Goal: Task Accomplishment & Management: Use online tool/utility

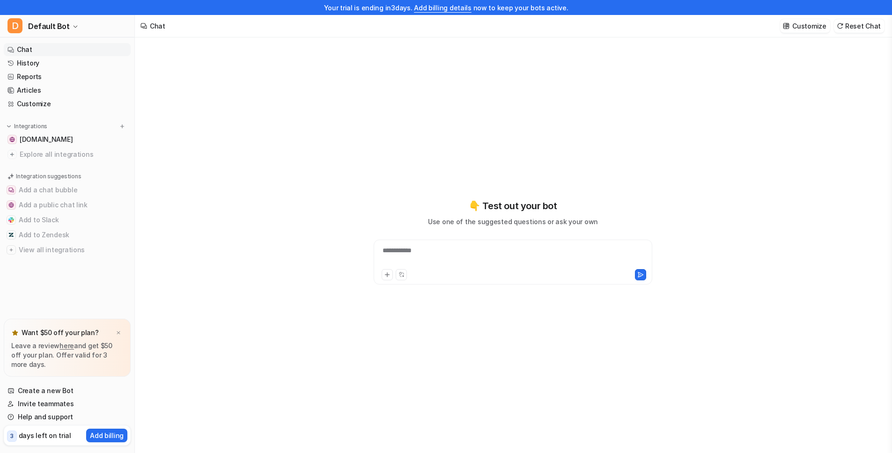
type textarea "**********"
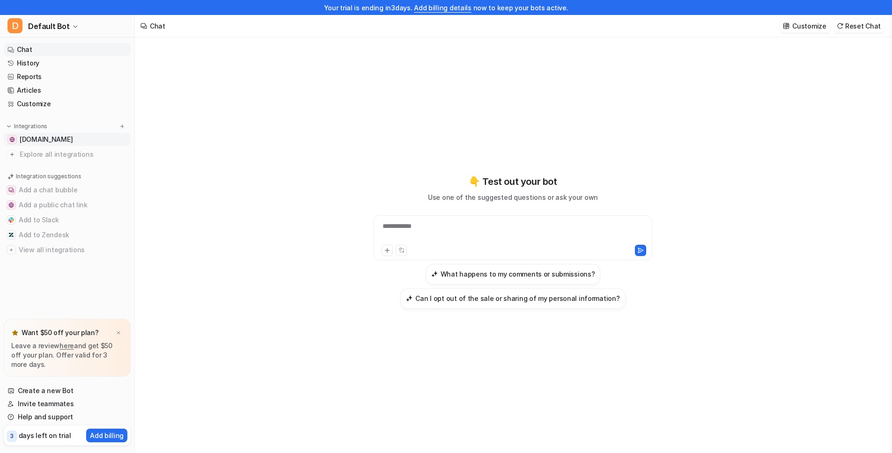
click at [67, 141] on span "[DOMAIN_NAME]" at bounding box center [46, 139] width 53 height 9
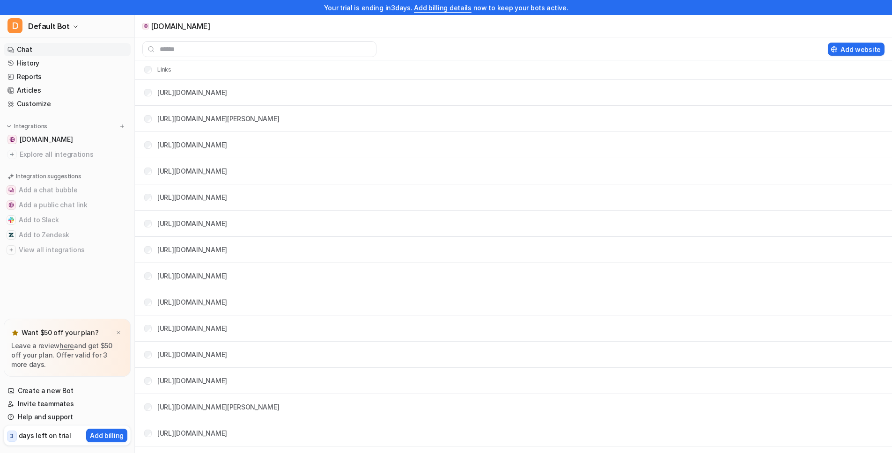
click at [52, 52] on link "Chat" at bounding box center [67, 49] width 127 height 13
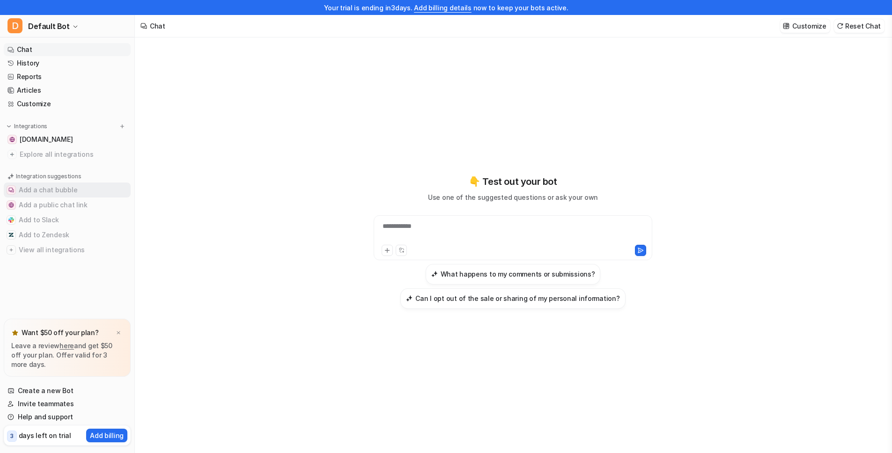
click at [55, 189] on button "Add a chat bubble" at bounding box center [67, 190] width 127 height 15
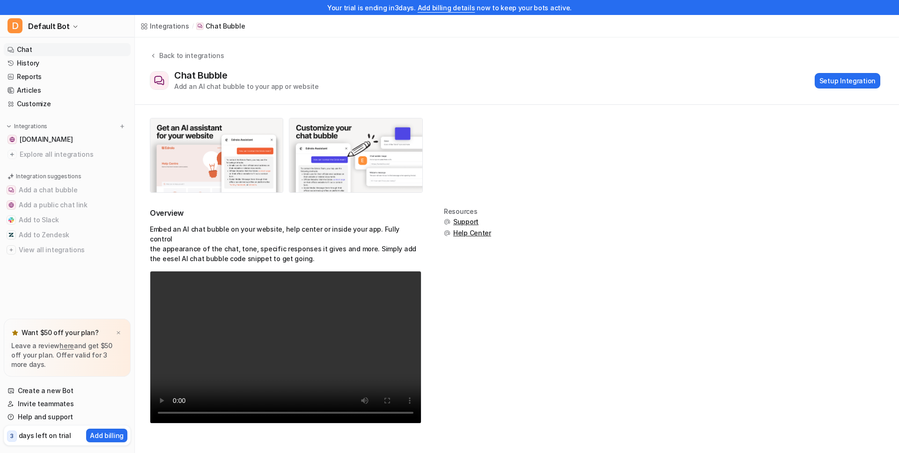
click at [30, 51] on link "Chat" at bounding box center [67, 49] width 127 height 13
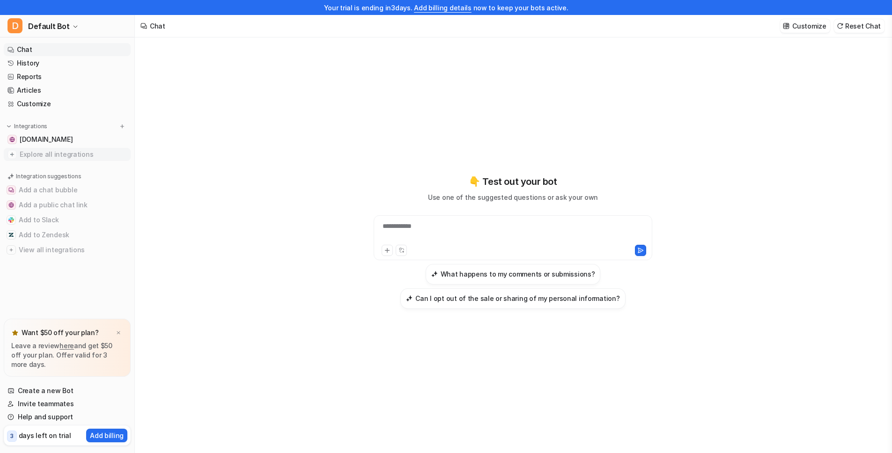
click at [21, 153] on span "Explore all integrations" at bounding box center [73, 154] width 107 height 15
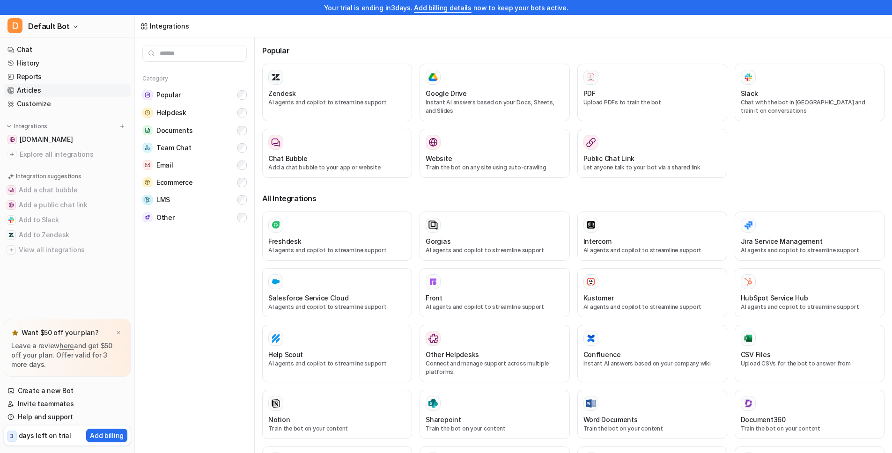
click at [36, 88] on link "Articles" at bounding box center [67, 90] width 127 height 13
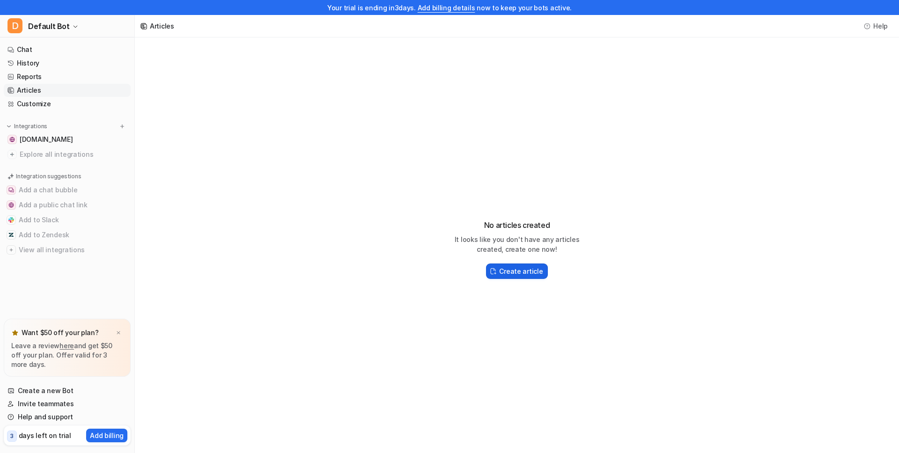
click at [501, 269] on h2 "Create article" at bounding box center [521, 272] width 44 height 10
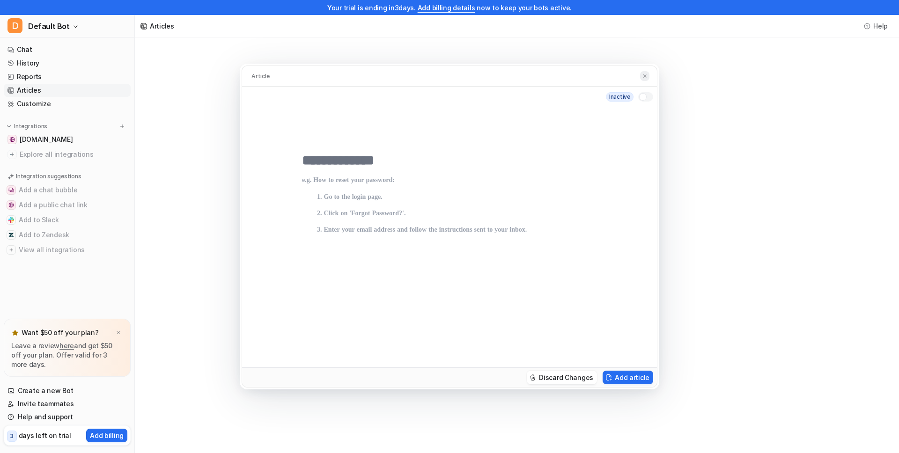
click at [647, 72] on button at bounding box center [644, 76] width 9 height 10
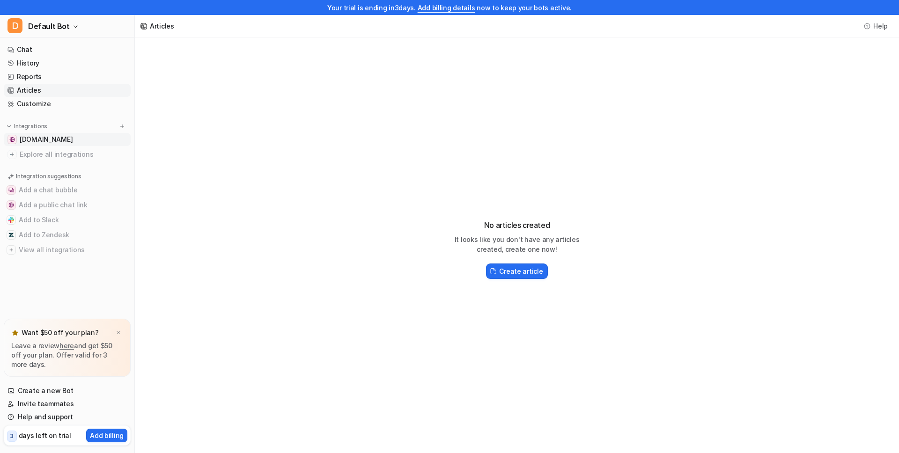
click at [69, 138] on span "[DOMAIN_NAME]" at bounding box center [46, 139] width 53 height 9
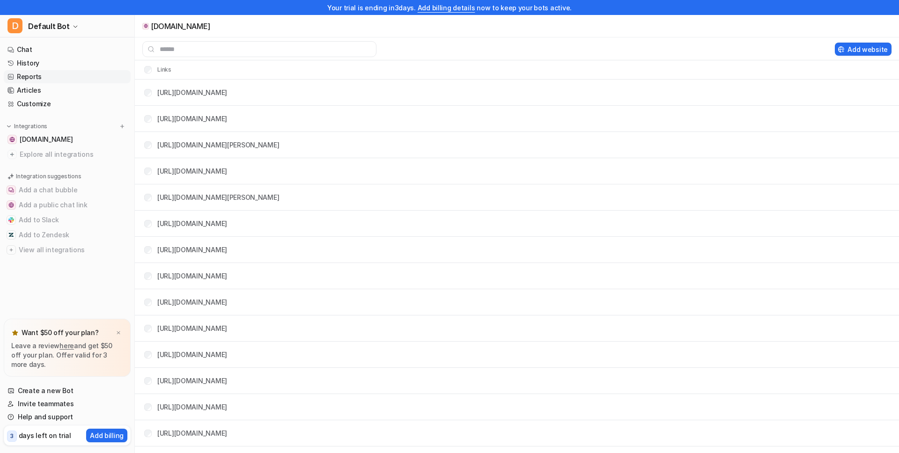
click at [49, 78] on link "Reports" at bounding box center [67, 76] width 127 height 13
click at [50, 90] on link "Articles" at bounding box center [67, 90] width 127 height 13
click at [50, 104] on link "Customize" at bounding box center [67, 103] width 127 height 13
click at [31, 103] on link "Customize" at bounding box center [67, 103] width 127 height 13
click at [37, 25] on span "Default Bot" at bounding box center [49, 26] width 42 height 13
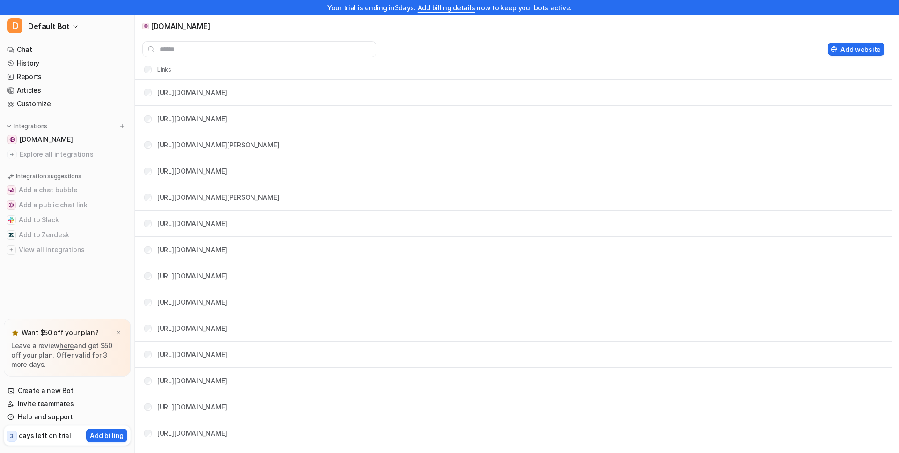
click at [117, 333] on div "D Default Bot D Default Bot Create a new bot Settings Sign out Chat History Rep…" at bounding box center [67, 234] width 135 height 438
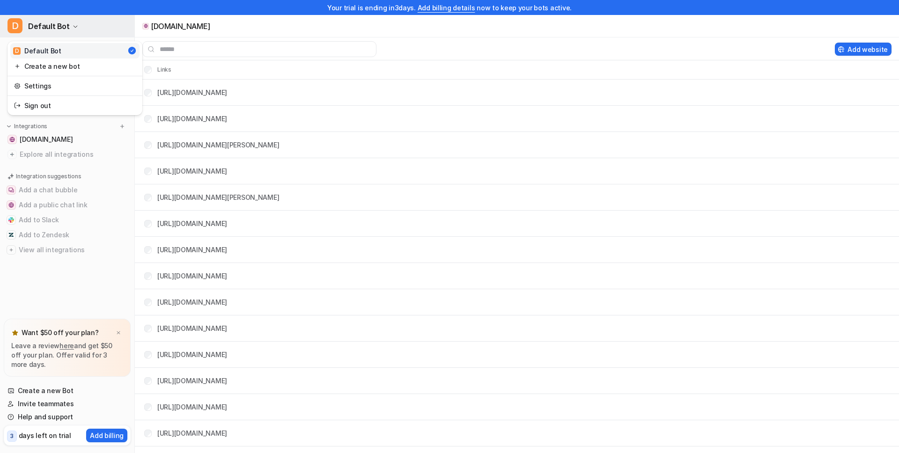
click at [82, 37] on button "D Default Bot" at bounding box center [67, 26] width 134 height 22
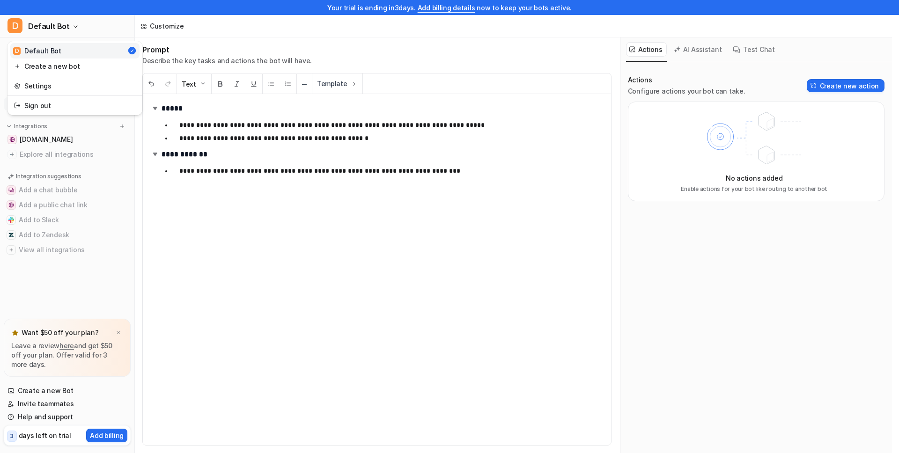
click at [217, 204] on div "**********" at bounding box center [446, 226] width 892 height 453
click at [37, 101] on link "Customize" at bounding box center [67, 103] width 127 height 13
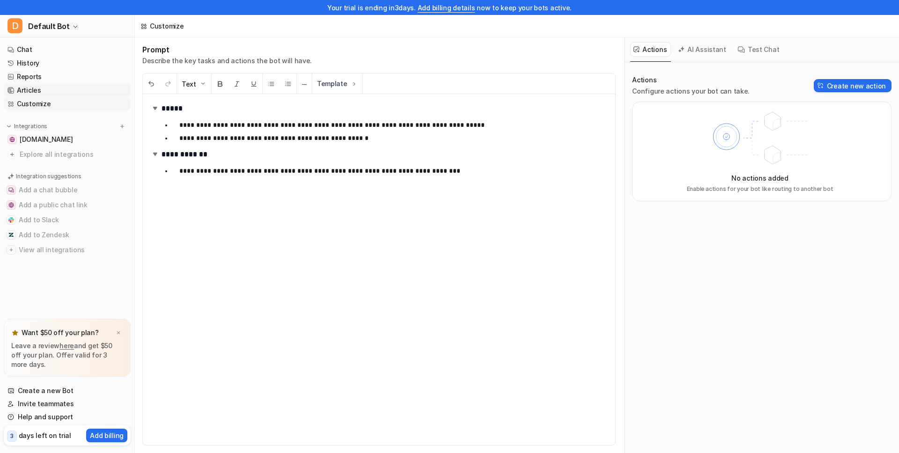
click at [42, 88] on link "Articles" at bounding box center [67, 90] width 127 height 13
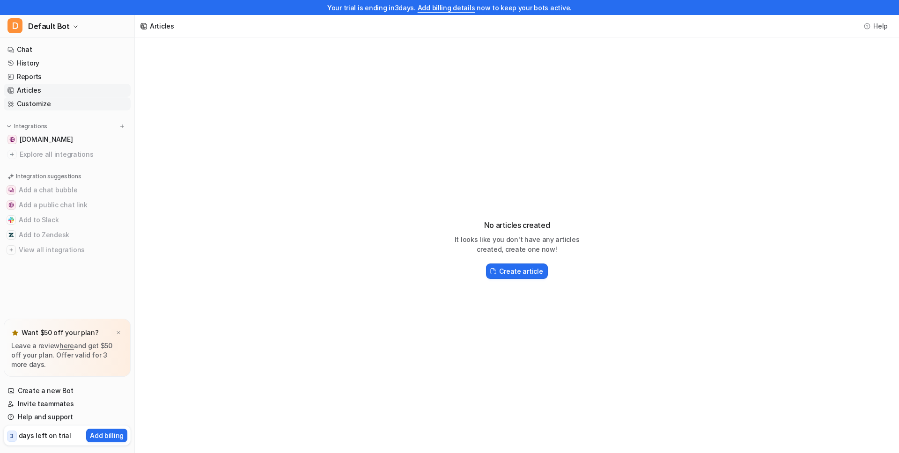
click at [49, 100] on link "Customize" at bounding box center [67, 103] width 127 height 13
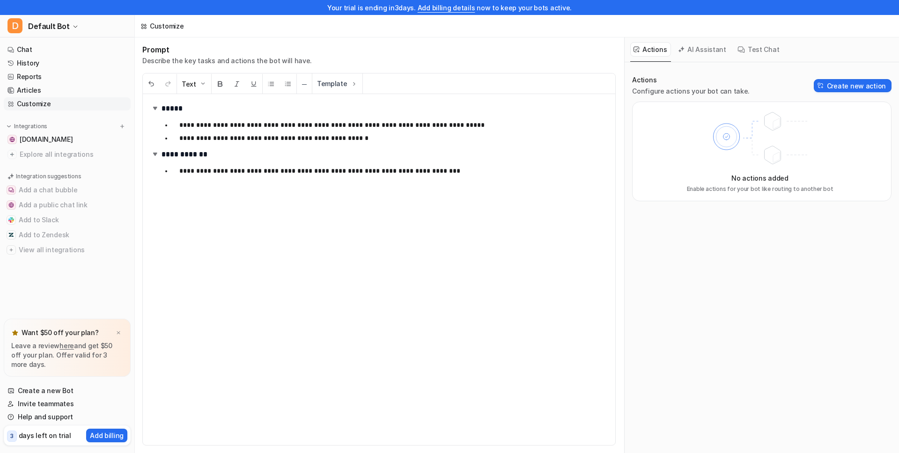
click at [743, 52] on button "Test Chat" at bounding box center [759, 49] width 49 height 15
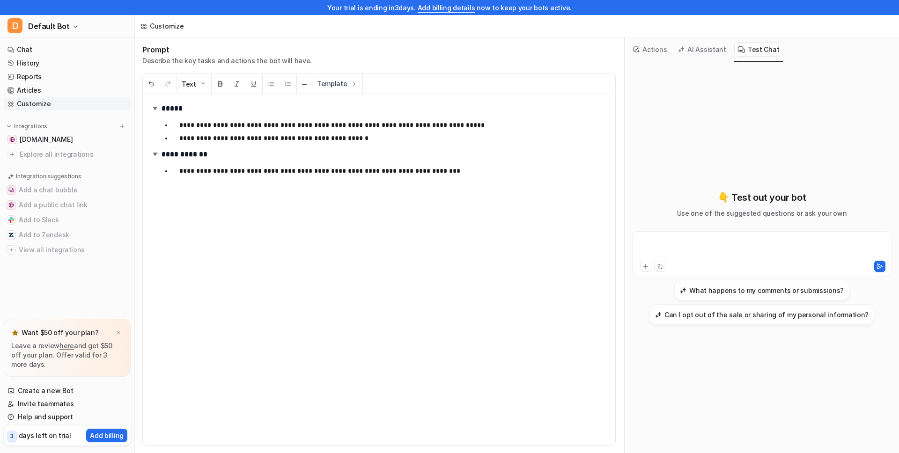
click at [692, 240] on div at bounding box center [762, 249] width 255 height 22
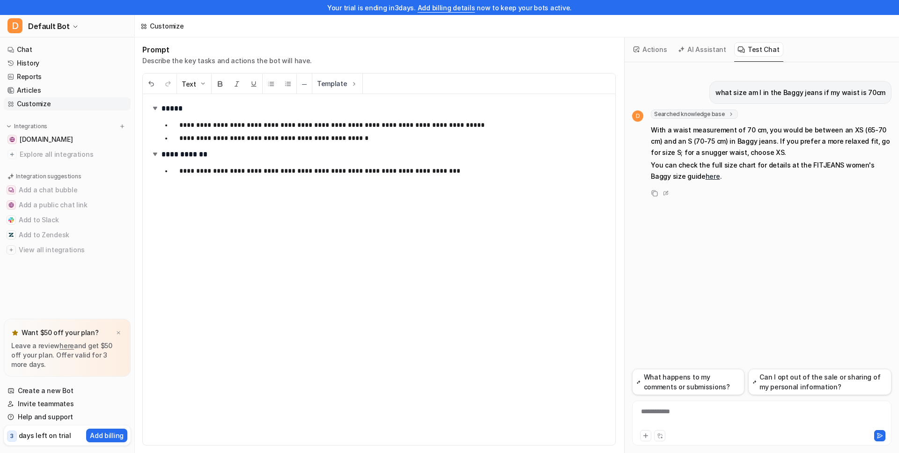
click at [705, 50] on button "AI Assistant" at bounding box center [703, 49] width 56 height 15
